Goal: Check status: Check status

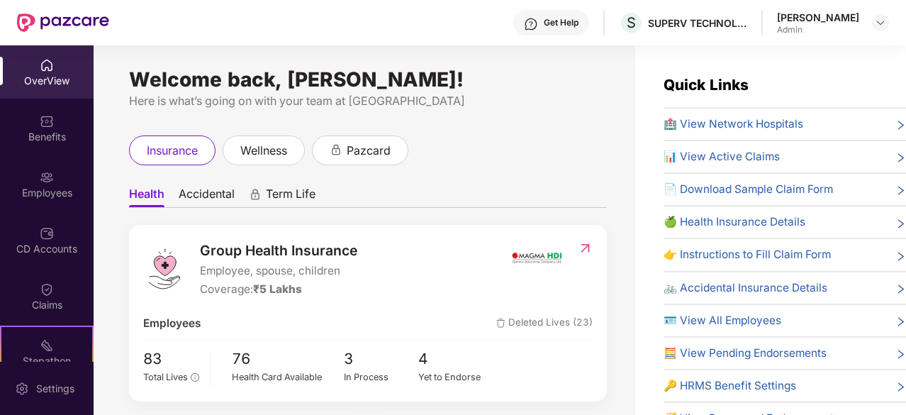
scroll to position [28, 0]
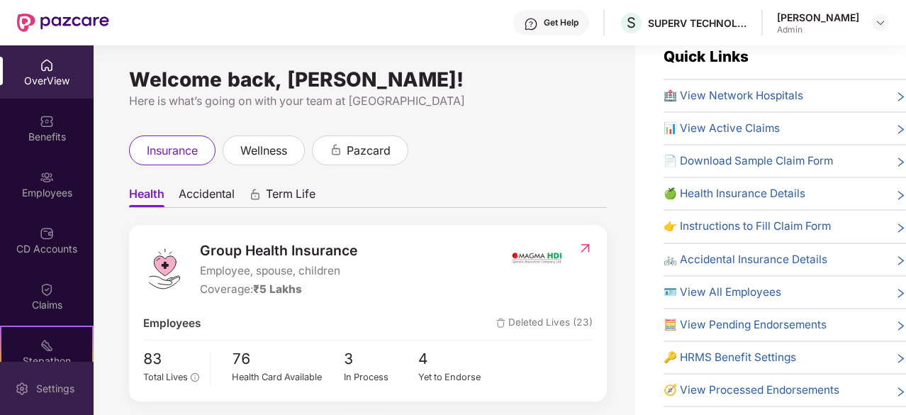
click at [17, 384] on img at bounding box center [22, 388] width 14 height 14
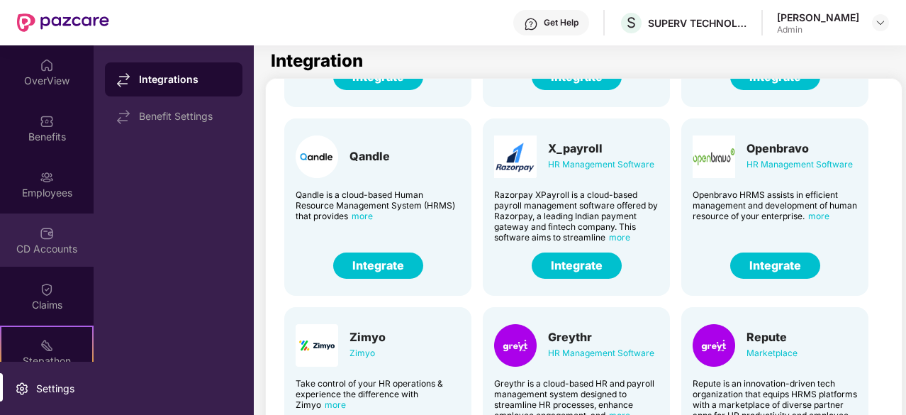
scroll to position [131, 0]
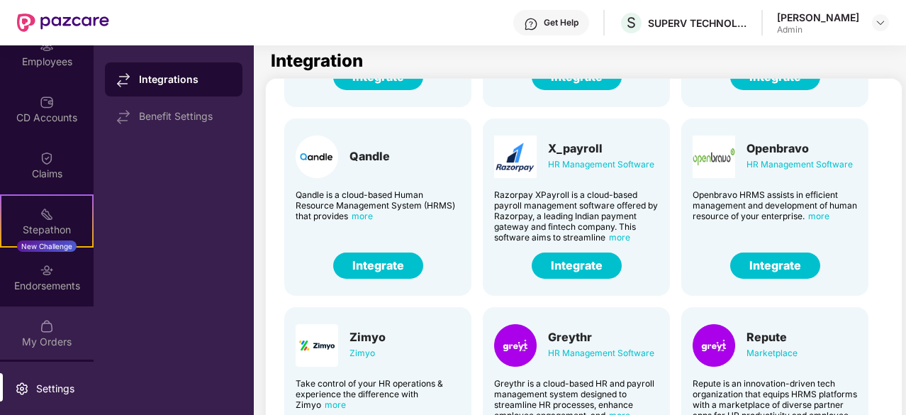
click at [45, 319] on img at bounding box center [47, 326] width 14 height 14
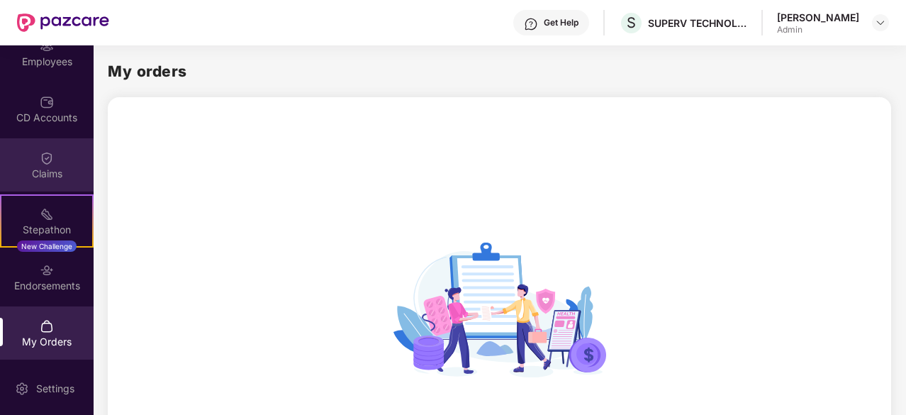
click at [59, 167] on div "Claims" at bounding box center [47, 174] width 94 height 14
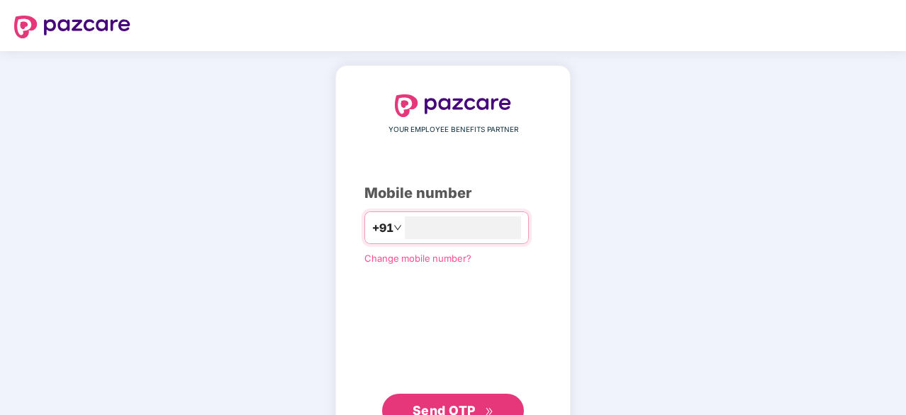
click at [431, 401] on span "Send OTP" at bounding box center [454, 411] width 82 height 20
click at [421, 225] on input "*********" at bounding box center [463, 227] width 116 height 23
type input "**********"
click at [452, 405] on span "Send OTP" at bounding box center [444, 408] width 63 height 15
click at [542, 245] on div "**********" at bounding box center [452, 260] width 177 height 332
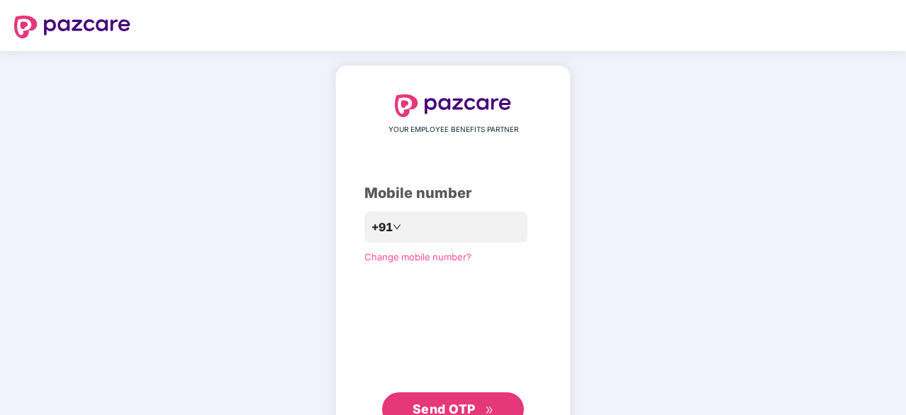
click at [498, 267] on div "**********" at bounding box center [452, 260] width 177 height 332
click at [459, 392] on button "Send OTP" at bounding box center [453, 409] width 142 height 34
type input "**********"
click at [459, 405] on span "Send OTP" at bounding box center [444, 408] width 63 height 15
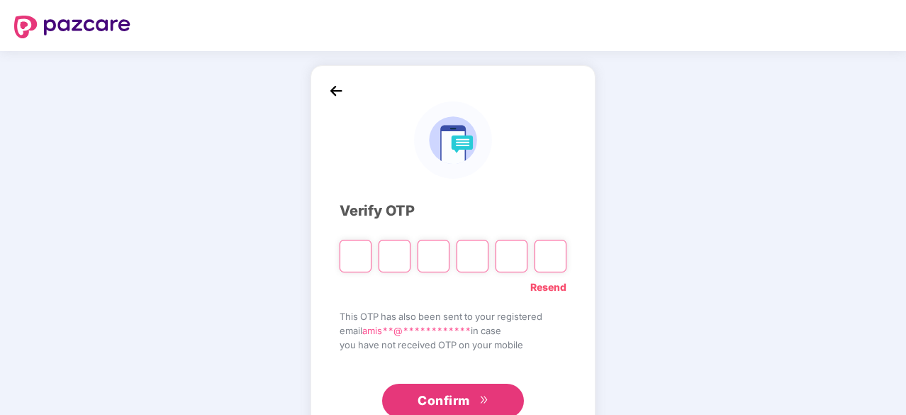
type input "*"
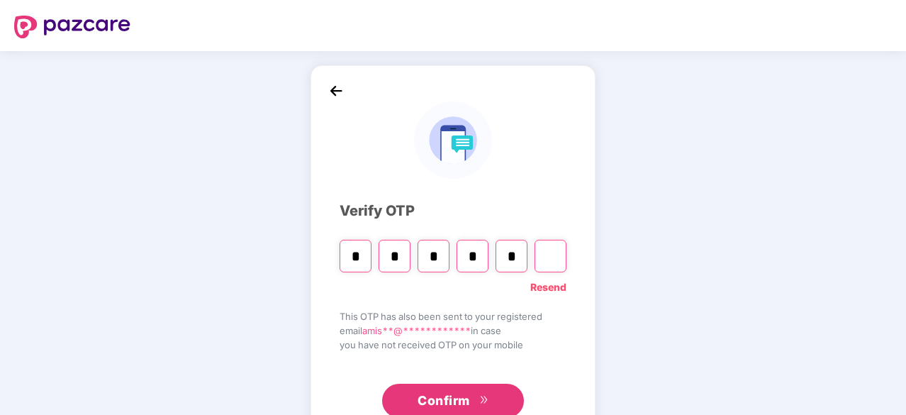
type input "*"
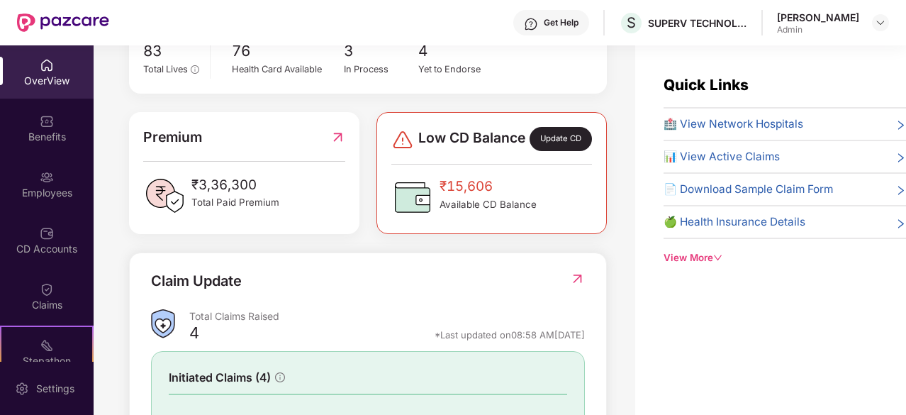
scroll to position [464, 0]
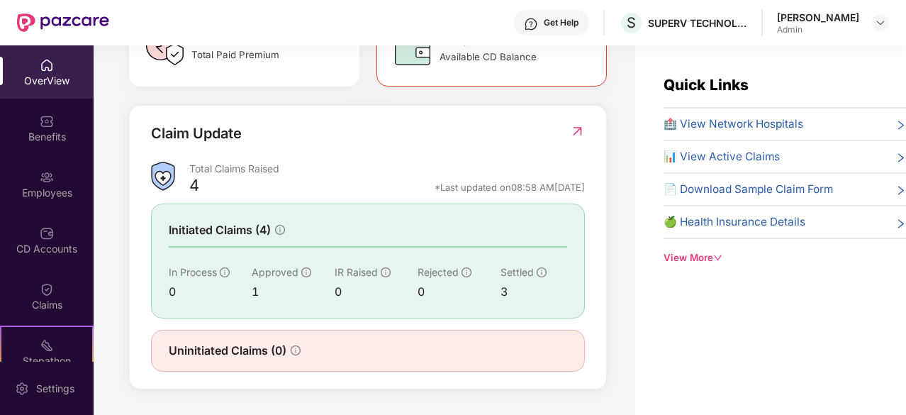
click at [269, 237] on span "Initiated Claims (4)" at bounding box center [220, 230] width 102 height 18
click at [571, 130] on img at bounding box center [577, 131] width 15 height 14
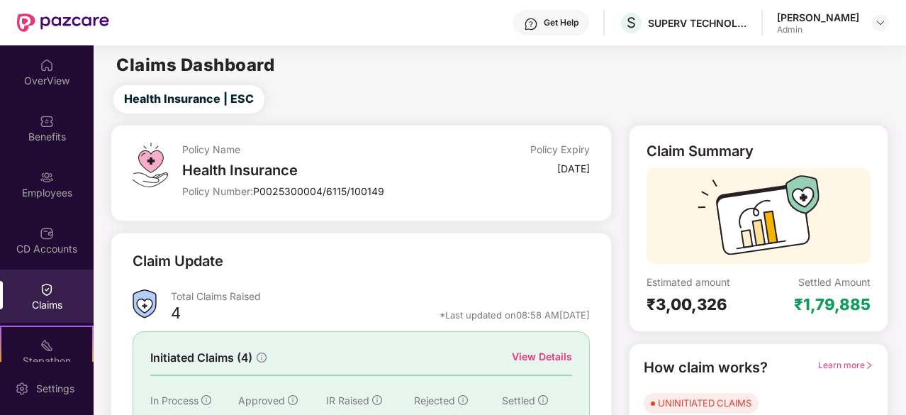
scroll to position [139, 0]
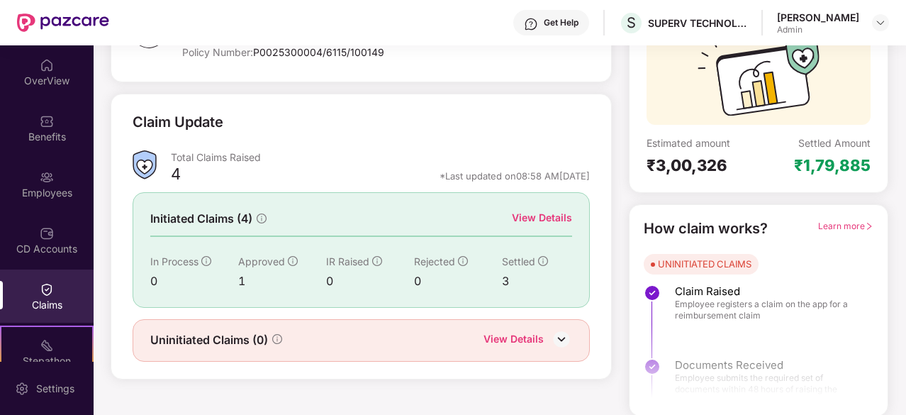
click at [522, 335] on div "View Details" at bounding box center [513, 340] width 60 height 18
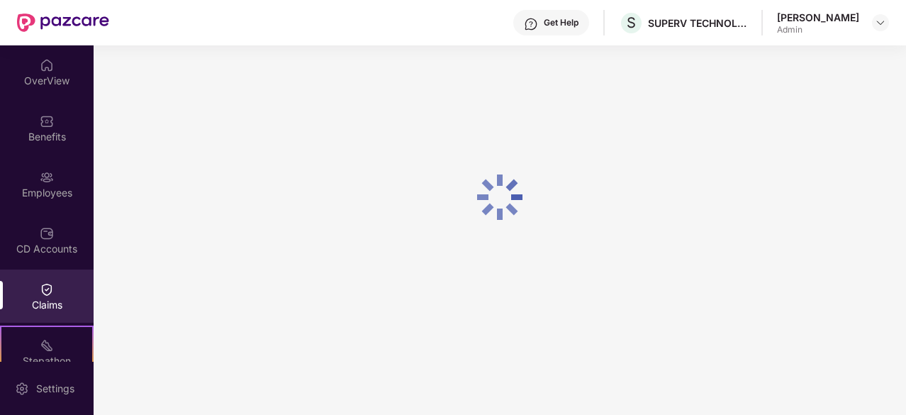
scroll to position [45, 0]
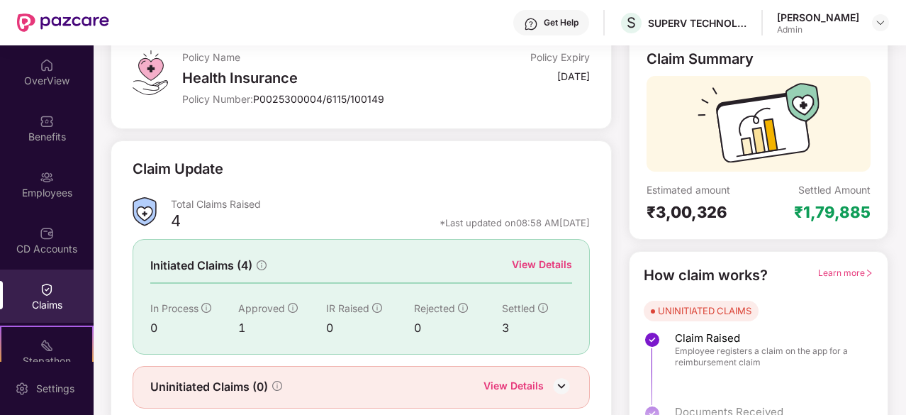
scroll to position [139, 0]
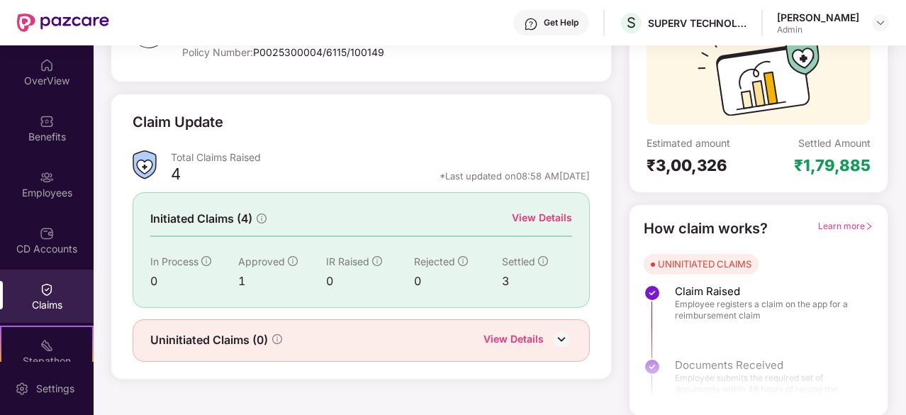
click at [535, 212] on div "View Details" at bounding box center [542, 218] width 60 height 16
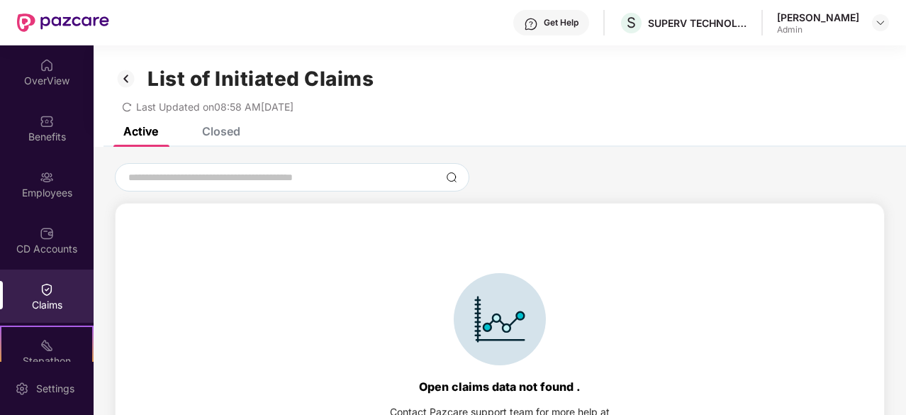
click at [217, 130] on div "Closed" at bounding box center [221, 131] width 38 height 14
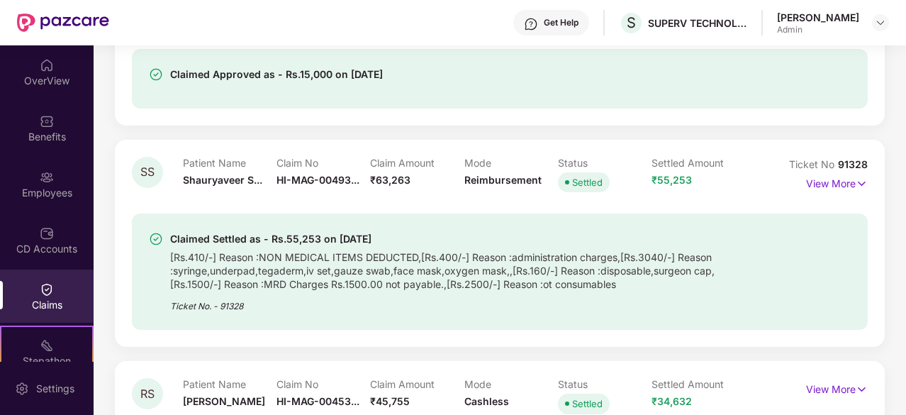
scroll to position [403, 0]
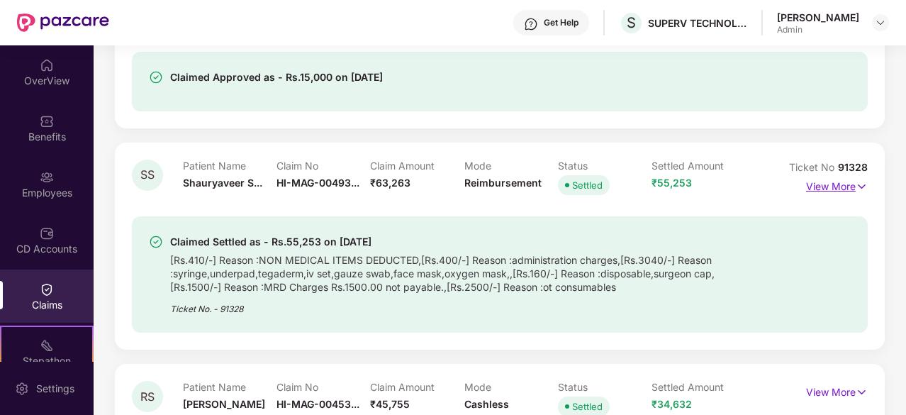
click at [812, 184] on p "View More" at bounding box center [837, 184] width 62 height 19
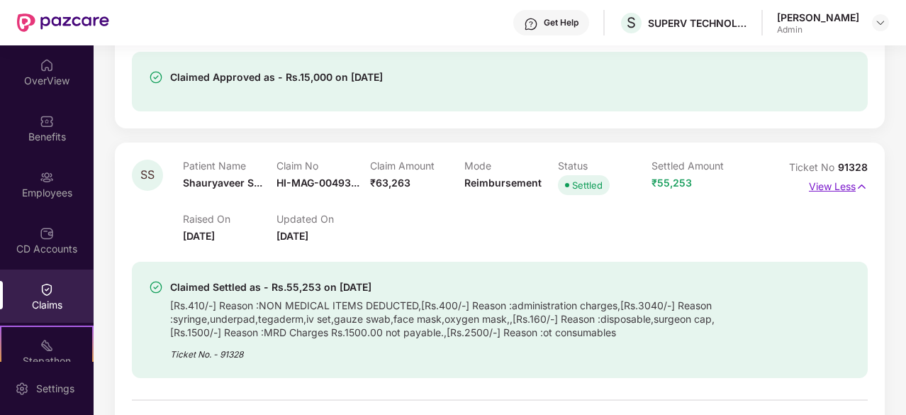
scroll to position [405, 0]
click at [187, 174] on div "Patient Name Shauryaveer S..." at bounding box center [230, 177] width 94 height 39
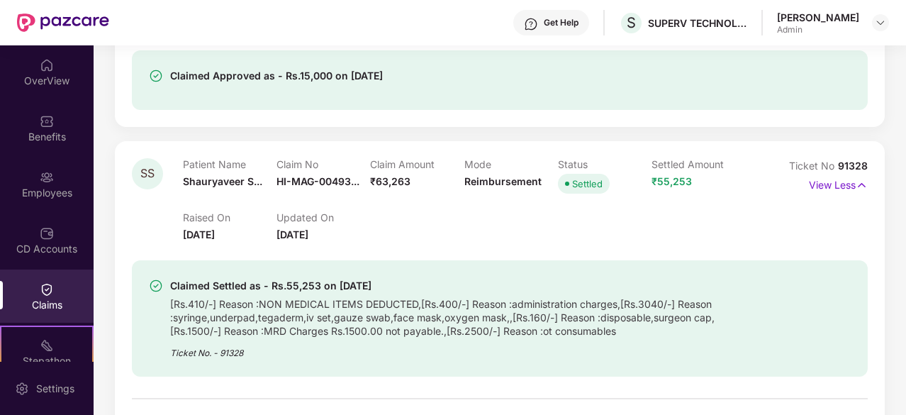
click at [600, 301] on div "[Rs.410/-] Reason :NON MEDICAL ITEMS DEDUCTED,[Rs.400/-] Reason :administration…" at bounding box center [452, 315] width 564 height 43
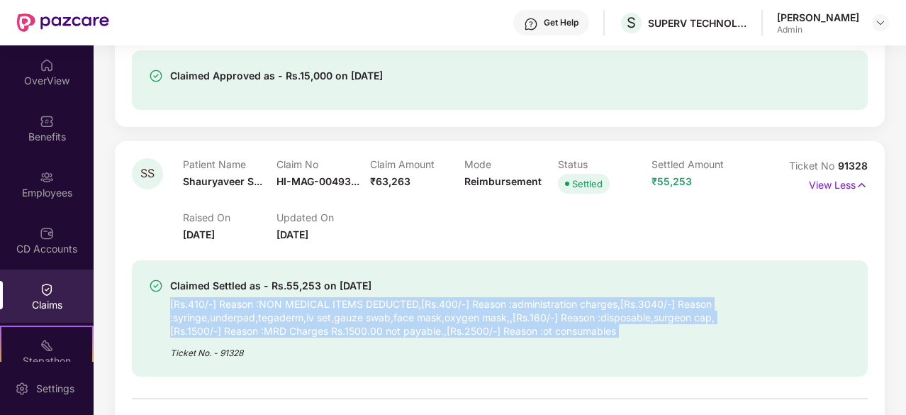
click at [600, 301] on div "[Rs.410/-] Reason :NON MEDICAL ITEMS DEDUCTED,[Rs.400/-] Reason :administration…" at bounding box center [452, 315] width 564 height 43
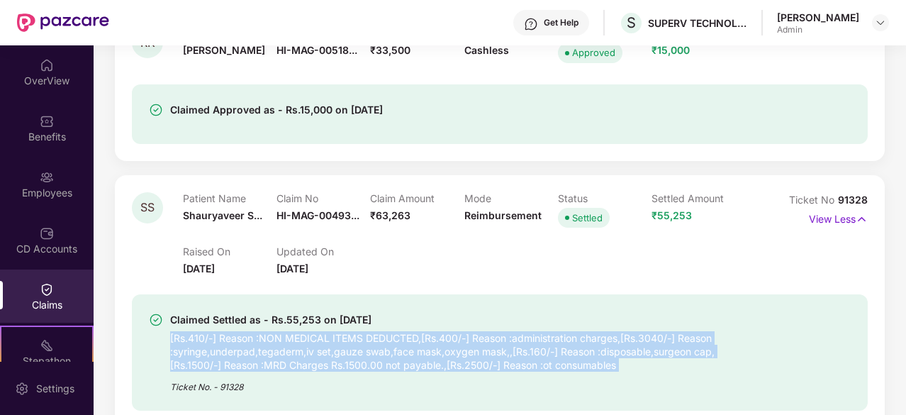
scroll to position [479, 0]
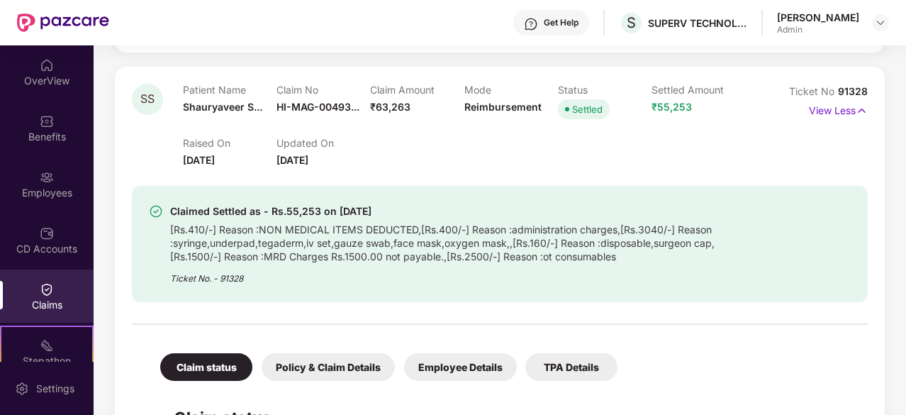
click at [250, 111] on span "Shauryaveer S..." at bounding box center [222, 107] width 79 height 12
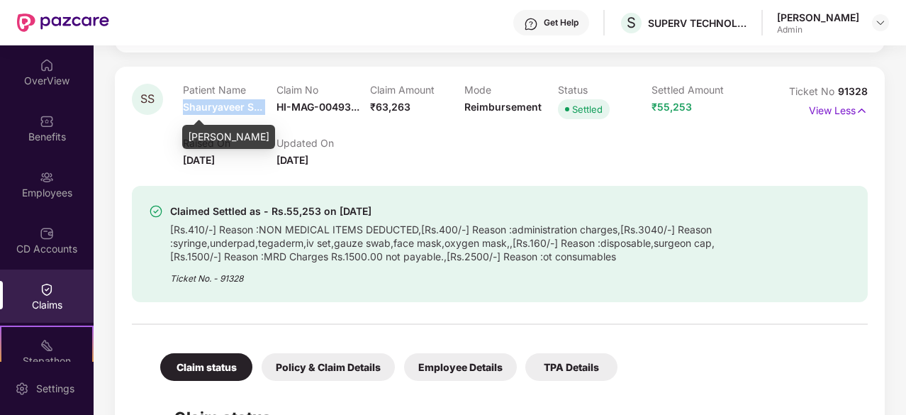
click at [250, 111] on span "Shauryaveer S..." at bounding box center [222, 107] width 79 height 12
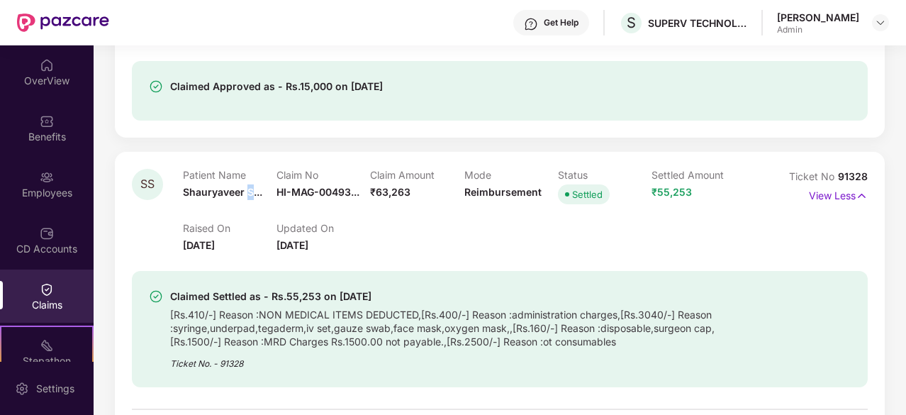
scroll to position [395, 0]
click at [230, 197] on div "Patient Name Shauryaveer S..." at bounding box center [230, 187] width 94 height 39
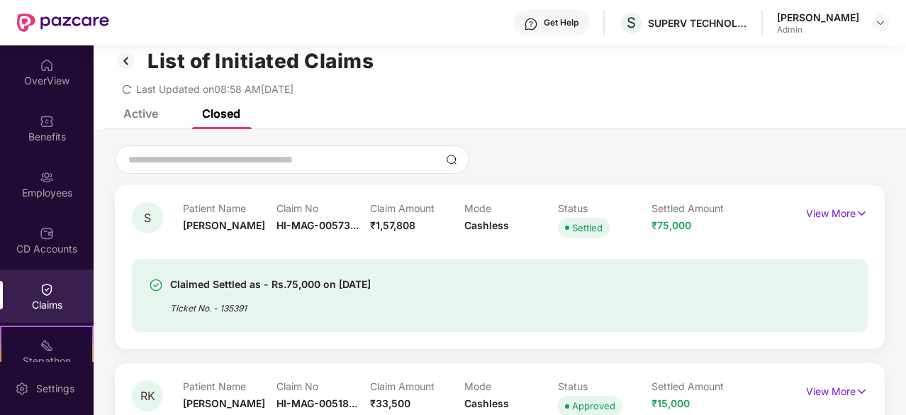
scroll to position [0, 0]
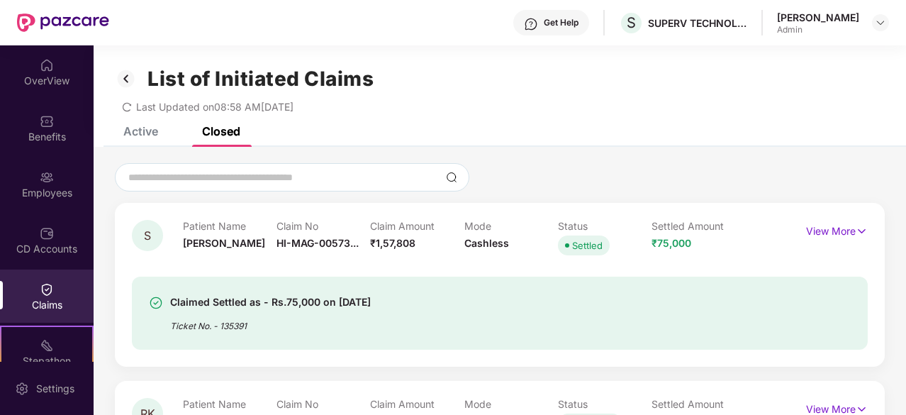
click at [147, 131] on div "Active" at bounding box center [140, 131] width 35 height 14
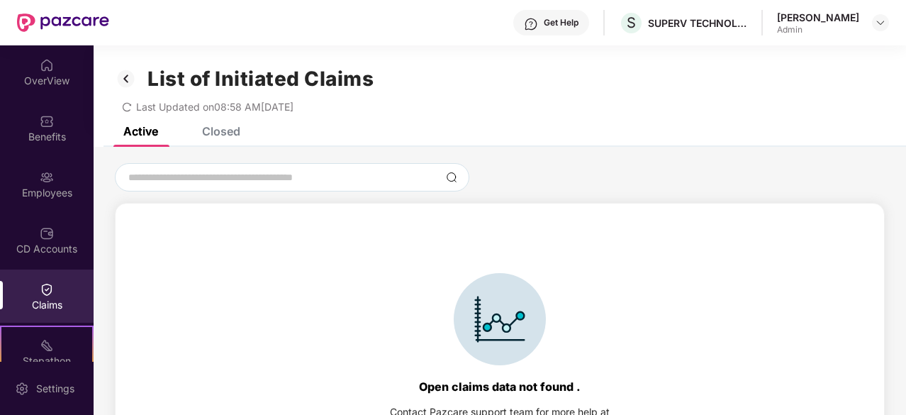
click at [198, 128] on div "Closed" at bounding box center [211, 131] width 60 height 14
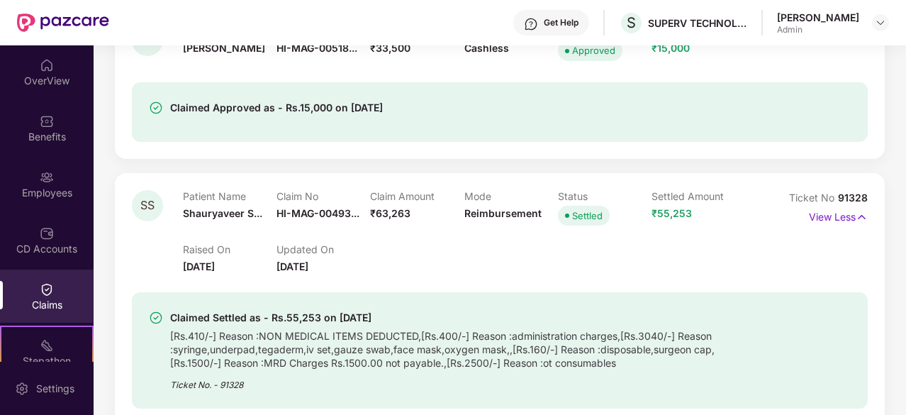
scroll to position [373, 0]
click at [555, 331] on div "[Rs.410/-] Reason :NON MEDICAL ITEMS DEDUCTED,[Rs.400/-] Reason :administration…" at bounding box center [452, 347] width 564 height 43
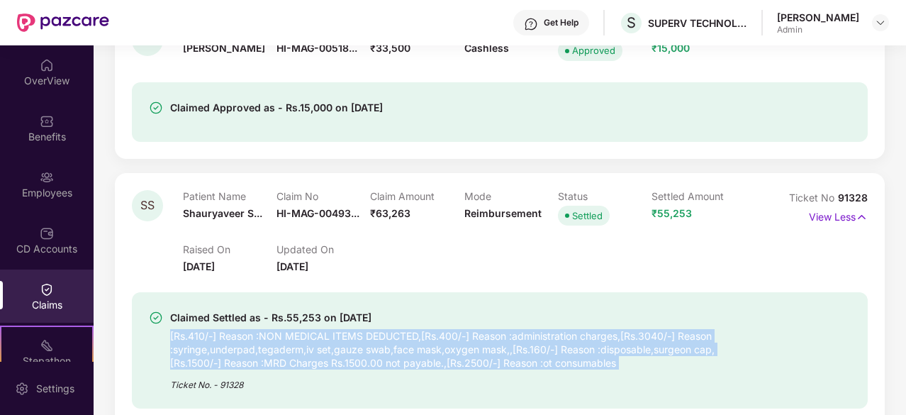
click at [555, 331] on div "[Rs.410/-] Reason :NON MEDICAL ITEMS DEDUCTED,[Rs.400/-] Reason :administration…" at bounding box center [452, 347] width 564 height 43
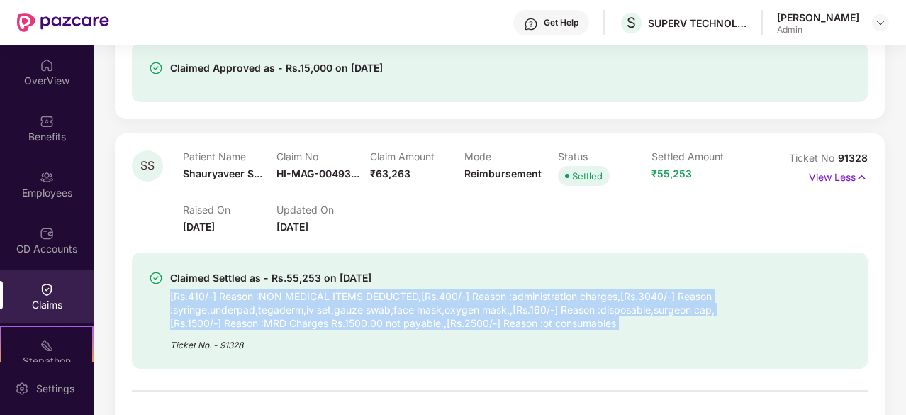
scroll to position [413, 0]
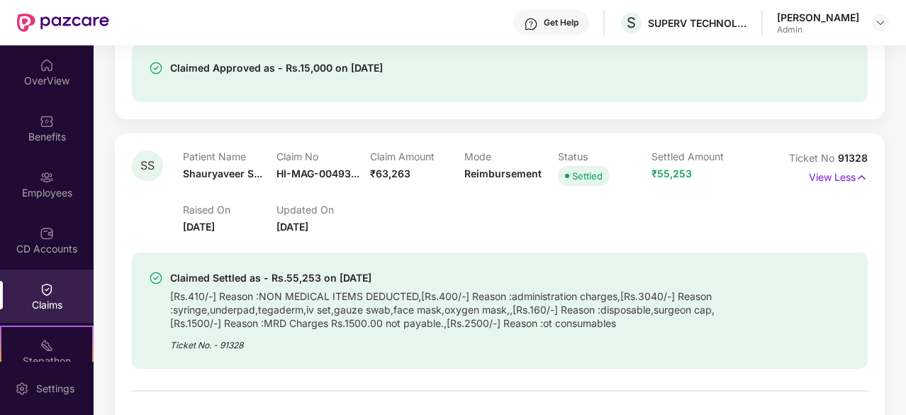
click at [555, 331] on div "Ticket No. - 91328" at bounding box center [452, 341] width 564 height 22
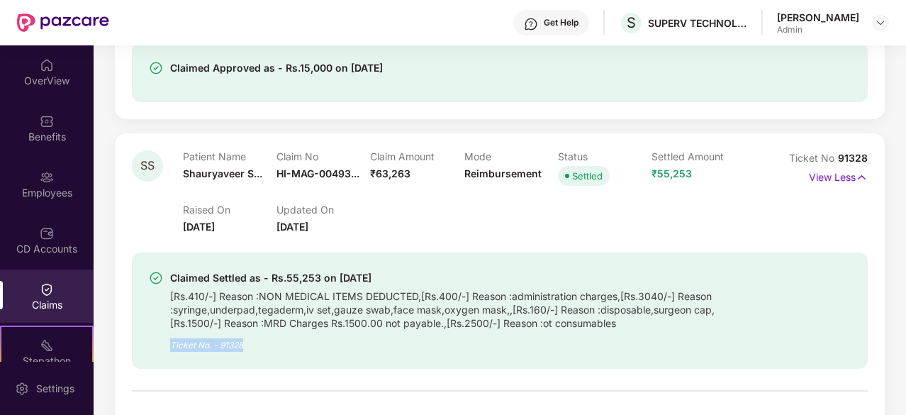
click at [555, 331] on div "Ticket No. - 91328" at bounding box center [452, 341] width 564 height 22
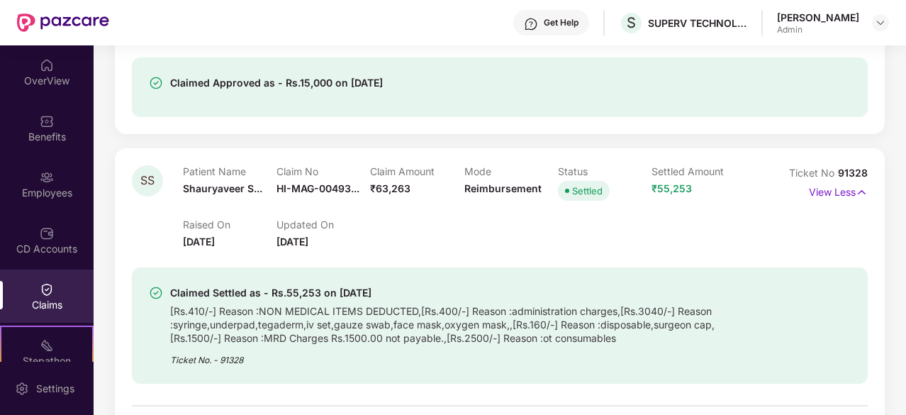
click at [555, 331] on div "[Rs.410/-] Reason :NON MEDICAL ITEMS DEDUCTED,[Rs.400/-] Reason :administration…" at bounding box center [452, 322] width 564 height 43
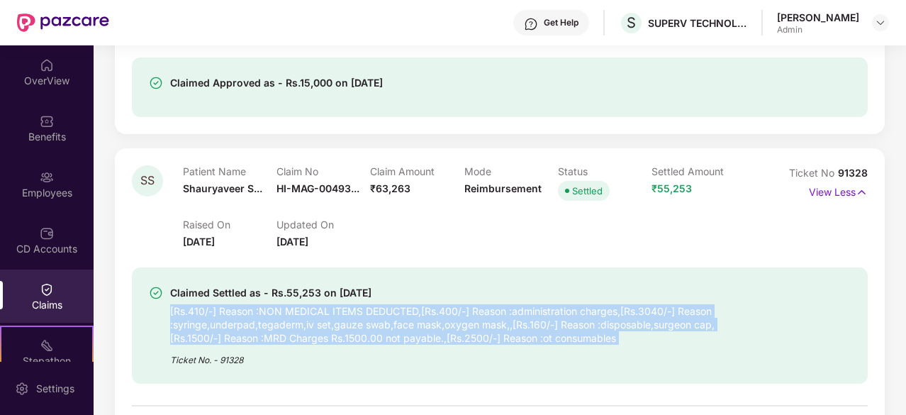
click at [555, 331] on div "[Rs.410/-] Reason :NON MEDICAL ITEMS DEDUCTED,[Rs.400/-] Reason :administration…" at bounding box center [452, 322] width 564 height 43
